Goal: Task Accomplishment & Management: Use online tool/utility

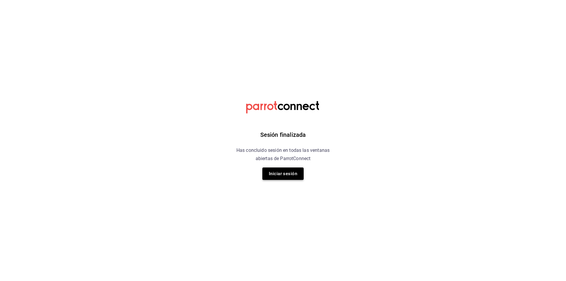
click at [298, 170] on button "Iniciar sesión" at bounding box center [282, 173] width 41 height 12
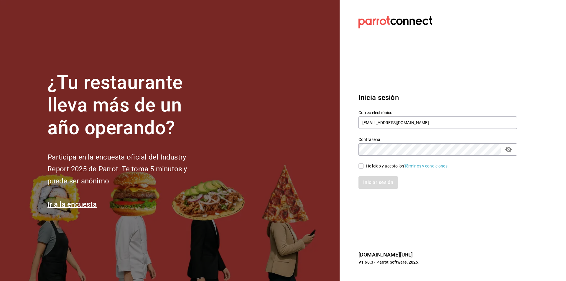
click at [366, 168] on div "He leído y acepto los Términos y condiciones." at bounding box center [407, 166] width 83 height 6
click at [364, 168] on input "He leído y acepto los Términos y condiciones." at bounding box center [361, 165] width 5 height 5
checkbox input "true"
click at [370, 176] on div "Iniciar sesión" at bounding box center [434, 178] width 166 height 19
click at [374, 183] on button "Iniciar sesión" at bounding box center [379, 182] width 40 height 12
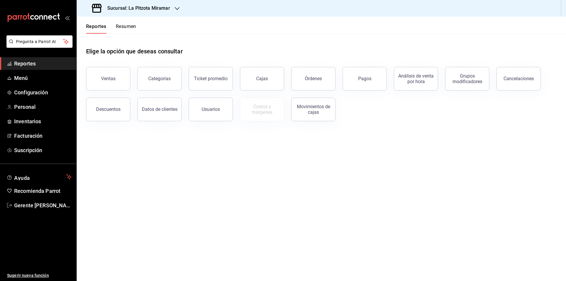
click at [123, 24] on button "Resumen" at bounding box center [126, 29] width 20 height 10
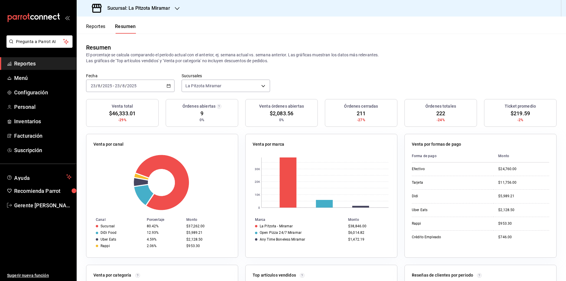
click at [171, 86] on div "[DATE] [DATE] - [DATE] [DATE]" at bounding box center [130, 86] width 88 height 12
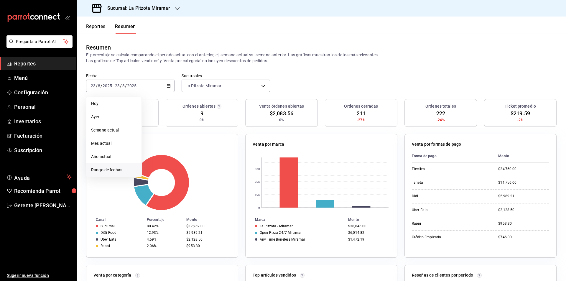
click at [130, 166] on li "Rango de fechas" at bounding box center [113, 169] width 55 height 13
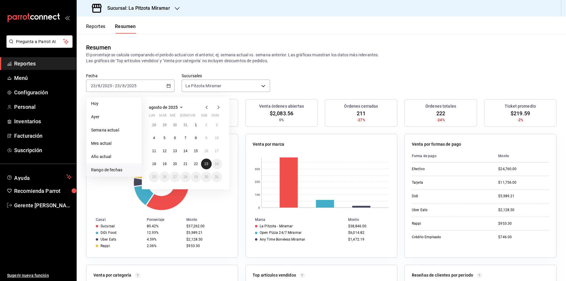
click at [207, 161] on button "23" at bounding box center [206, 164] width 10 height 11
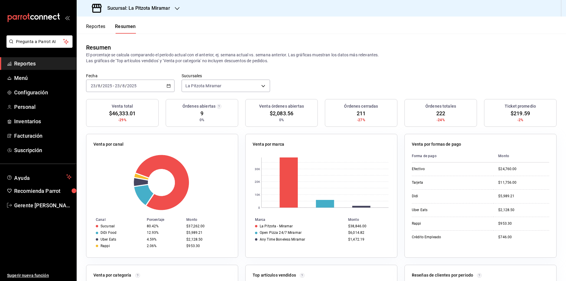
drag, startPoint x: 165, startPoint y: 94, endPoint x: 165, endPoint y: 90, distance: 3.8
click at [165, 93] on div "Fecha [DATE] [DATE] - [DATE] [DATE] Sucursales [GEOGRAPHIC_DATA] Miramar [objec…" at bounding box center [321, 86] width 489 height 26
click at [165, 90] on div "[DATE] [DATE] - [DATE] [DATE]" at bounding box center [130, 86] width 88 height 12
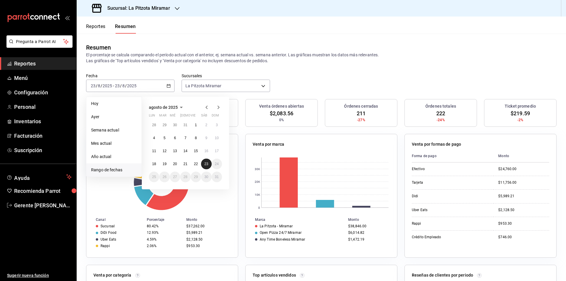
click at [208, 163] on abbr "23" at bounding box center [206, 164] width 4 height 4
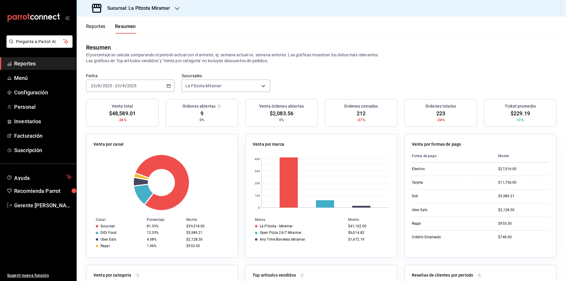
click at [170, 83] on div "[DATE] [DATE] - [DATE] [DATE]" at bounding box center [130, 86] width 88 height 12
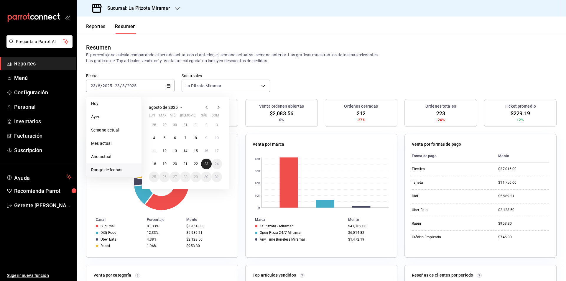
click at [204, 163] on button "23" at bounding box center [206, 164] width 10 height 11
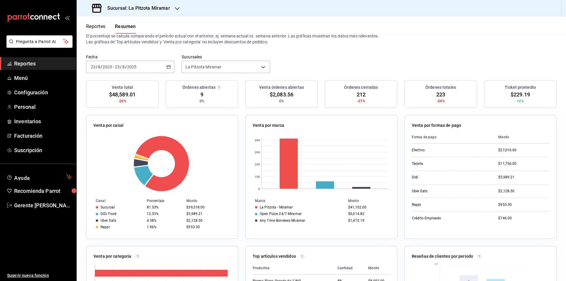
scroll to position [29, 0]
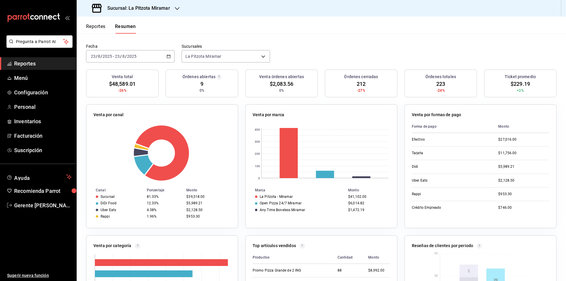
click at [170, 54] on div "[DATE] [DATE] - [DATE] [DATE]" at bounding box center [130, 56] width 88 height 12
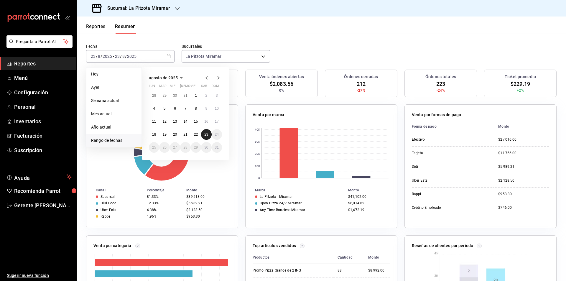
click at [209, 132] on button "23" at bounding box center [206, 134] width 10 height 11
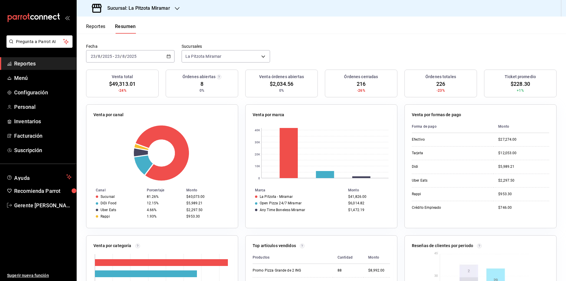
click at [169, 60] on div "[DATE] [DATE] - [DATE] [DATE]" at bounding box center [130, 56] width 88 height 12
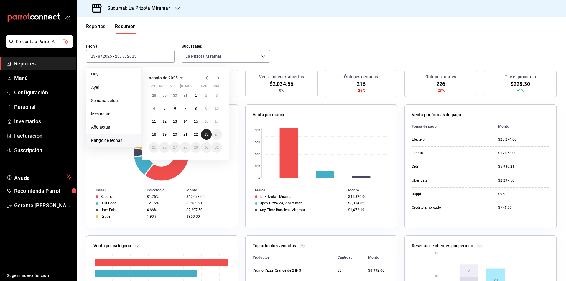
click at [203, 135] on button "23" at bounding box center [206, 134] width 10 height 11
click at [202, 135] on button "23" at bounding box center [206, 134] width 10 height 11
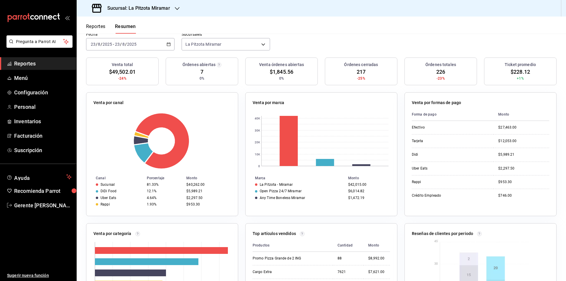
scroll to position [0, 0]
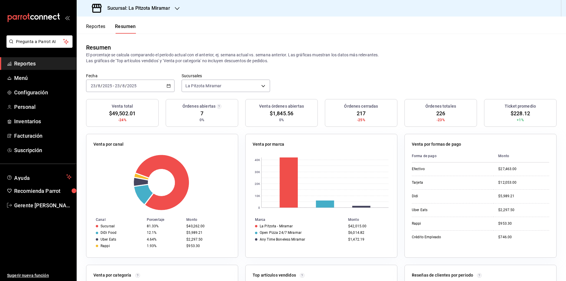
click at [167, 86] on icon "button" at bounding box center [169, 86] width 4 height 4
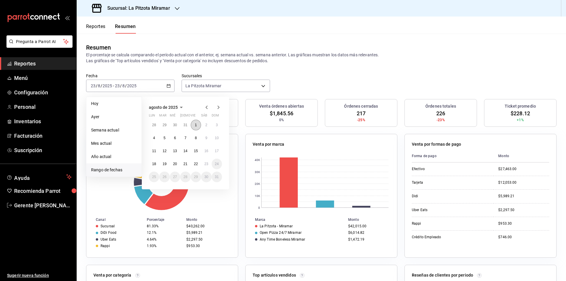
click at [194, 124] on button "1" at bounding box center [196, 125] width 10 height 11
drag, startPoint x: 88, startPoint y: 22, endPoint x: 90, endPoint y: 26, distance: 5.3
click at [88, 22] on div "Reportes Resumen" at bounding box center [106, 25] width 59 height 17
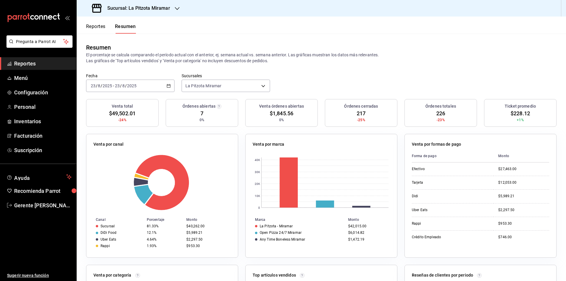
click at [92, 27] on button "Reportes" at bounding box center [95, 29] width 19 height 10
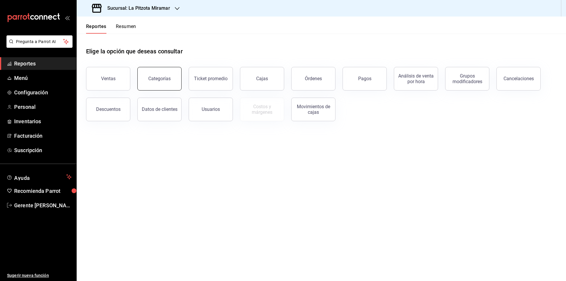
click at [157, 86] on button "Categorías" at bounding box center [159, 79] width 44 height 24
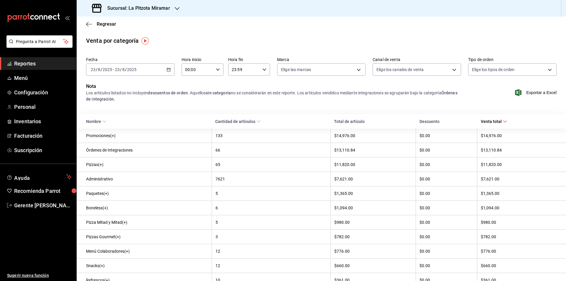
click at [168, 71] on \(Stroke\) "button" at bounding box center [169, 69] width 4 height 3
click at [124, 152] on span "Rango de fechas" at bounding box center [114, 154] width 46 height 6
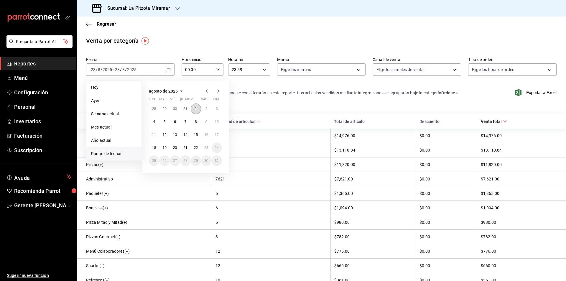
click at [194, 107] on button "1" at bounding box center [196, 108] width 10 height 11
click at [192, 145] on button "22" at bounding box center [196, 147] width 10 height 11
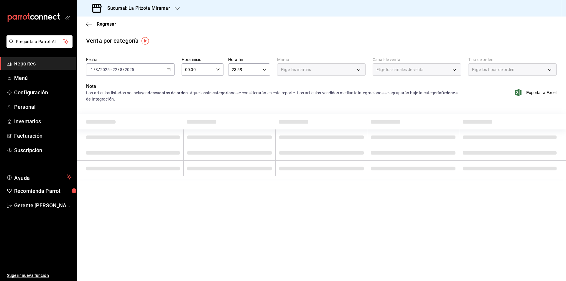
click at [192, 145] on td at bounding box center [229, 153] width 92 height 16
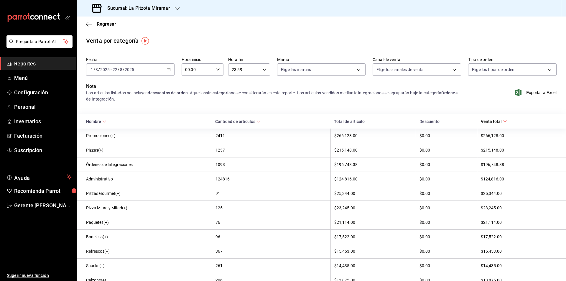
click at [540, 97] on div "Exportar a Excel" at bounding box center [512, 92] width 88 height 19
click at [539, 92] on span "Exportar a Excel" at bounding box center [536, 92] width 40 height 7
click at [539, 93] on span "Exportar a Excel" at bounding box center [536, 92] width 40 height 7
click at [92, 20] on div "Regresar" at bounding box center [321, 24] width 489 height 15
click at [95, 26] on span "Regresar" at bounding box center [101, 24] width 30 height 6
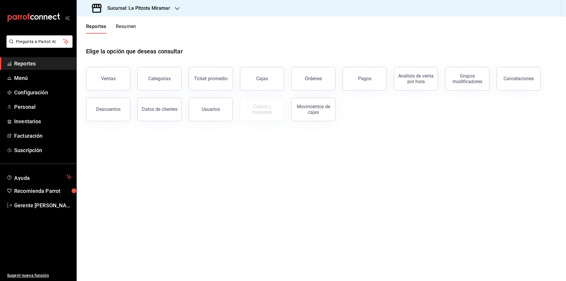
click at [124, 31] on button "Resumen" at bounding box center [126, 29] width 20 height 10
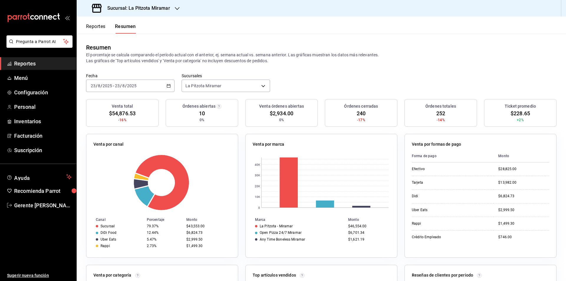
click at [167, 85] on icon "button" at bounding box center [169, 86] width 4 height 4
click at [111, 171] on span "Rango de fechas" at bounding box center [114, 170] width 46 height 6
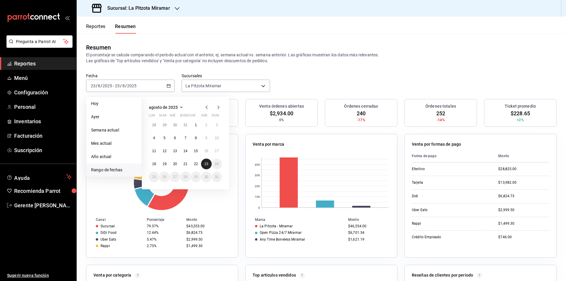
click at [207, 163] on abbr "23" at bounding box center [206, 164] width 4 height 4
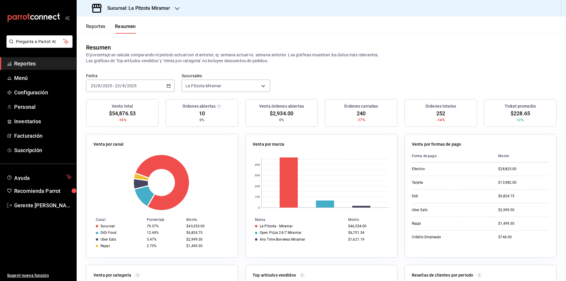
click at [165, 81] on div "[DATE] [DATE] - [DATE] [DATE]" at bounding box center [130, 86] width 88 height 12
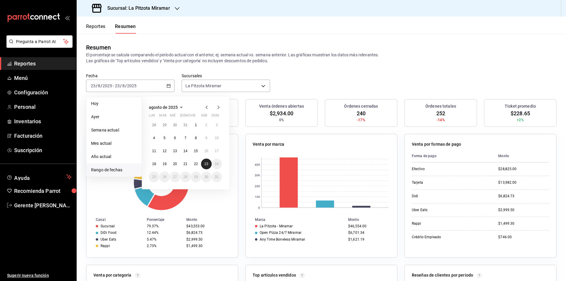
click at [209, 165] on button "23" at bounding box center [206, 164] width 10 height 11
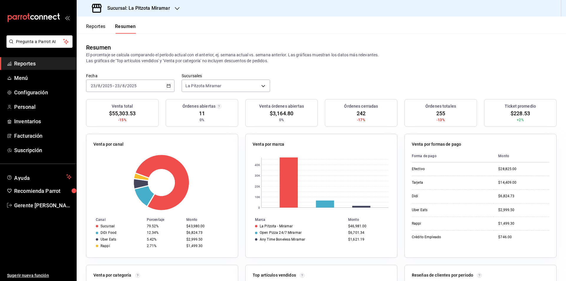
click at [166, 82] on div "[DATE] [DATE] - [DATE] [DATE]" at bounding box center [130, 86] width 88 height 12
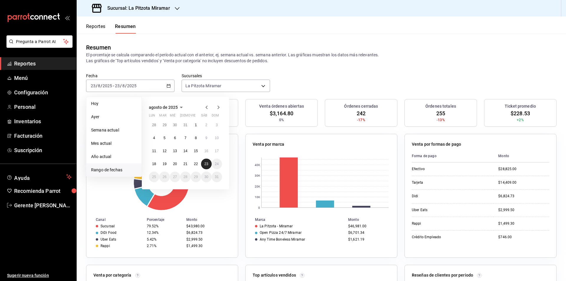
click at [205, 161] on button "23" at bounding box center [206, 164] width 10 height 11
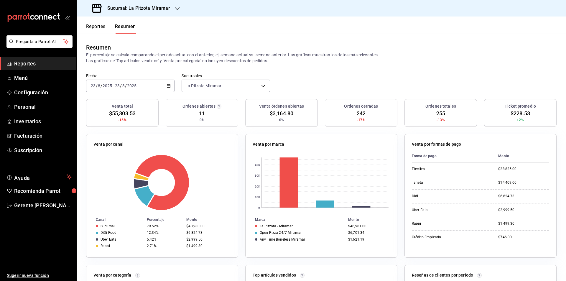
click at [167, 81] on div "[DATE] [DATE] - [DATE] [DATE]" at bounding box center [130, 86] width 88 height 12
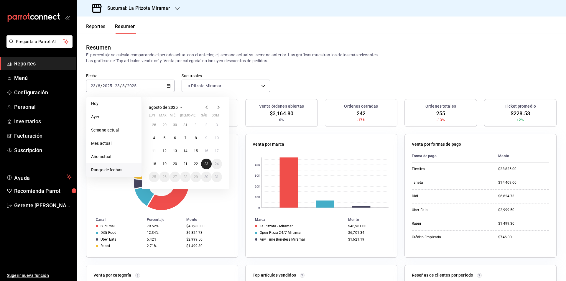
click at [202, 163] on button "23" at bounding box center [206, 164] width 10 height 11
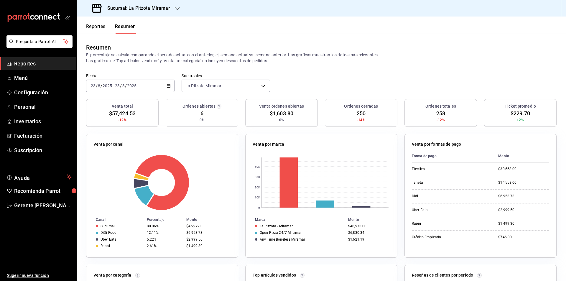
click at [170, 83] on div "[DATE] [DATE] - [DATE] [DATE]" at bounding box center [130, 86] width 88 height 12
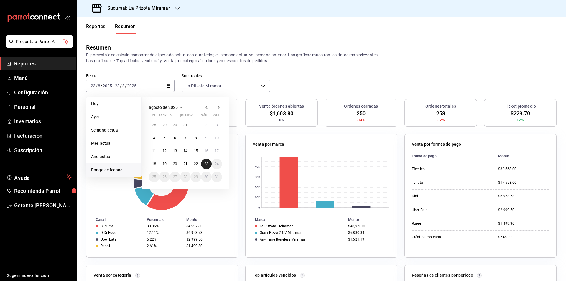
click at [204, 166] on button "23" at bounding box center [206, 164] width 10 height 11
drag, startPoint x: 205, startPoint y: 167, endPoint x: 211, endPoint y: 168, distance: 6.0
click at [206, 167] on button "23" at bounding box center [206, 164] width 10 height 11
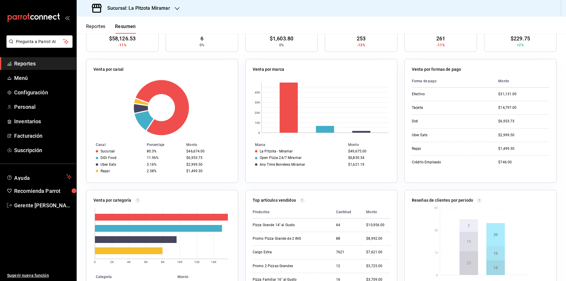
scroll to position [29, 0]
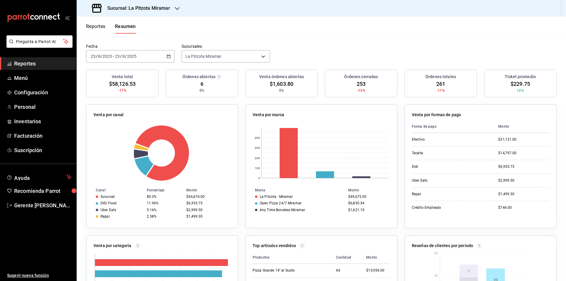
click at [166, 51] on div "[DATE] [DATE] - [DATE] [DATE]" at bounding box center [130, 56] width 88 height 12
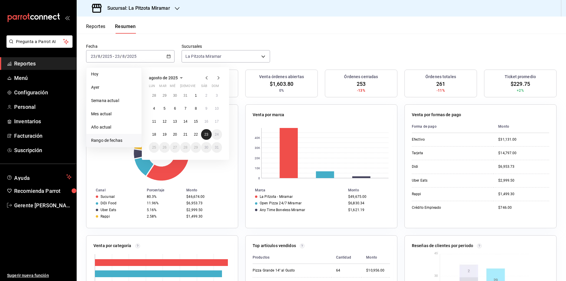
click at [211, 132] on button "23" at bounding box center [206, 134] width 10 height 11
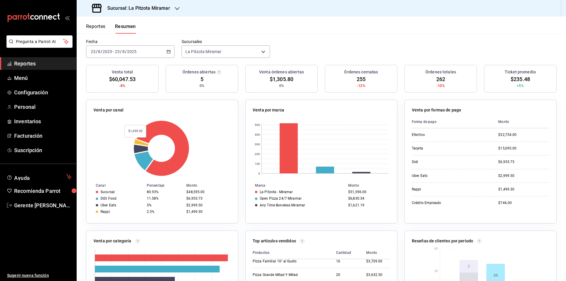
scroll to position [0, 0]
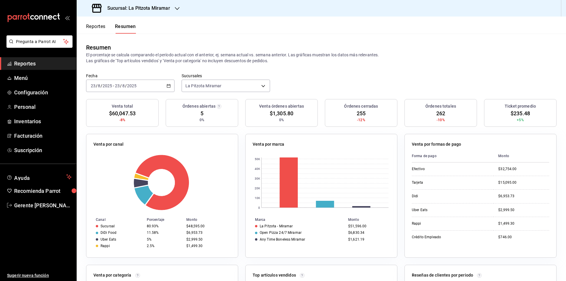
click at [167, 77] on label "Fecha" at bounding box center [130, 76] width 88 height 4
click at [167, 91] on div "[DATE] [DATE] - [DATE] [DATE]" at bounding box center [130, 86] width 88 height 12
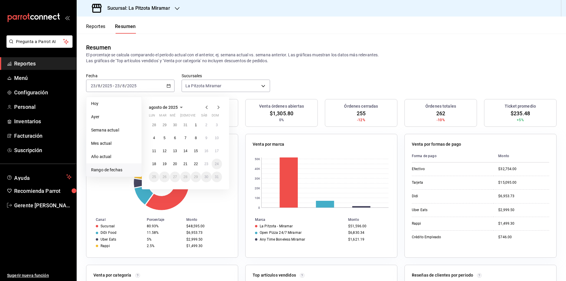
click at [277, 83] on div "Fecha [DATE] [DATE] - [DATE] [DATE] [PERSON_NAME] Semana actual Mes actual Año …" at bounding box center [321, 86] width 489 height 26
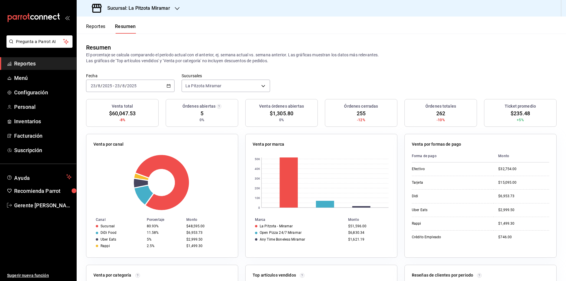
click at [167, 81] on div "[DATE] [DATE] - [DATE] [DATE]" at bounding box center [130, 86] width 88 height 12
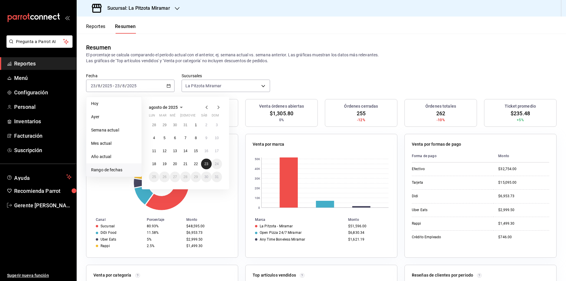
click at [205, 166] on abbr "23" at bounding box center [206, 164] width 4 height 4
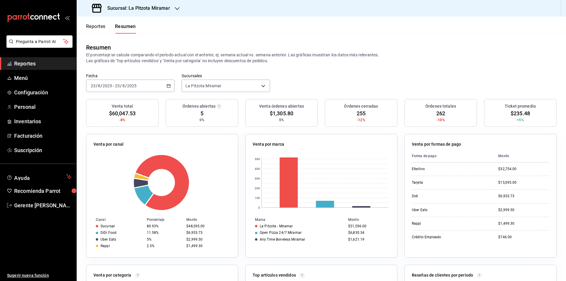
click at [168, 86] on icon "button" at bounding box center [169, 86] width 4 height 4
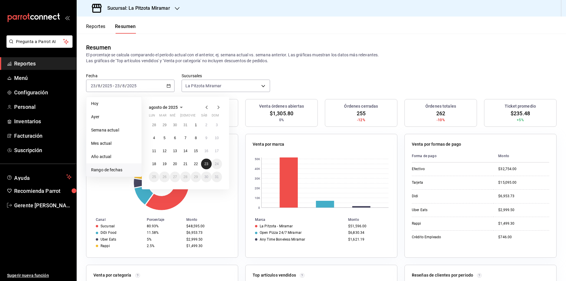
click at [210, 162] on button "23" at bounding box center [206, 164] width 10 height 11
